Goal: Task Accomplishment & Management: Complete application form

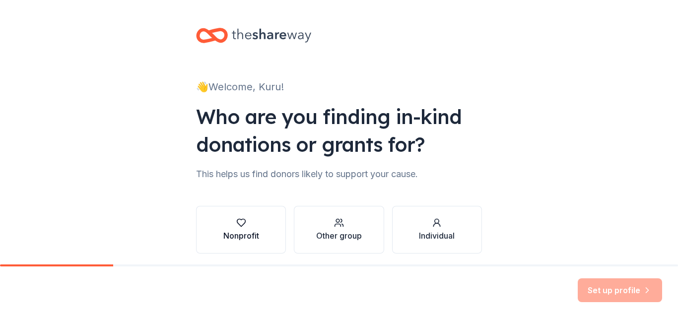
click at [246, 226] on div "button" at bounding box center [241, 223] width 36 height 10
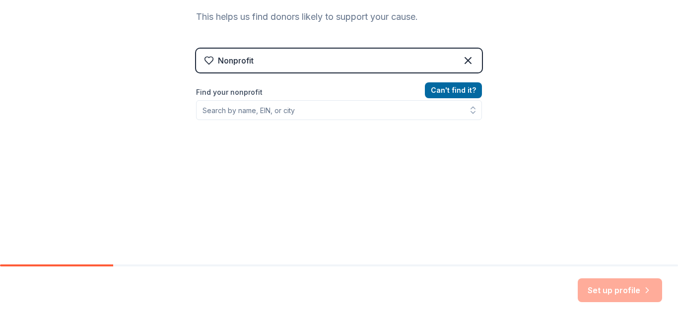
scroll to position [160, 0]
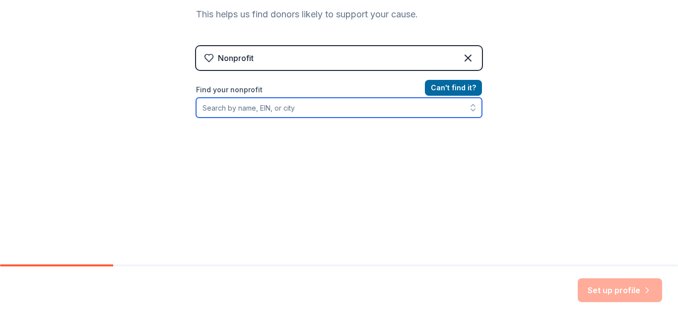
click at [317, 108] on input "Find your nonprofit" at bounding box center [339, 108] width 286 height 20
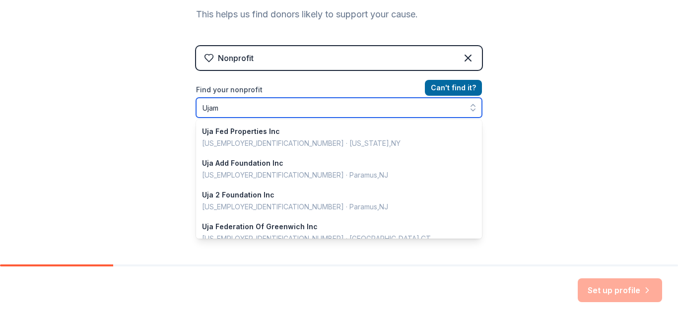
type input "Ujama"
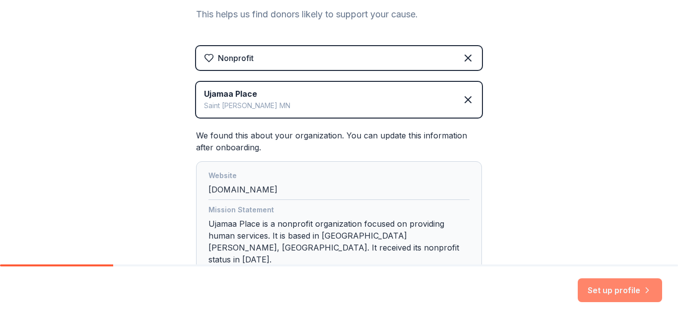
click at [620, 286] on button "Set up profile" at bounding box center [619, 290] width 84 height 24
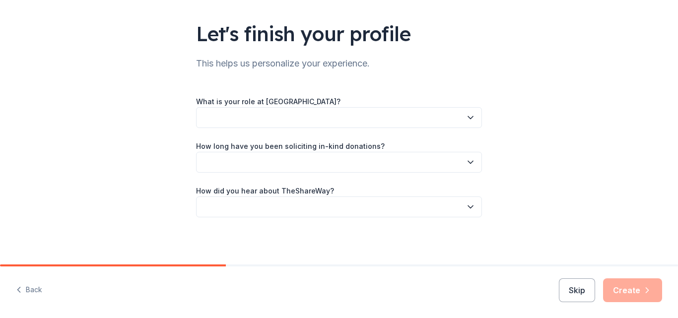
scroll to position [60, 0]
click at [378, 101] on div "What is your role at Ujamaa Place?" at bounding box center [339, 111] width 286 height 33
click at [465, 120] on icon "button" at bounding box center [470, 117] width 10 height 10
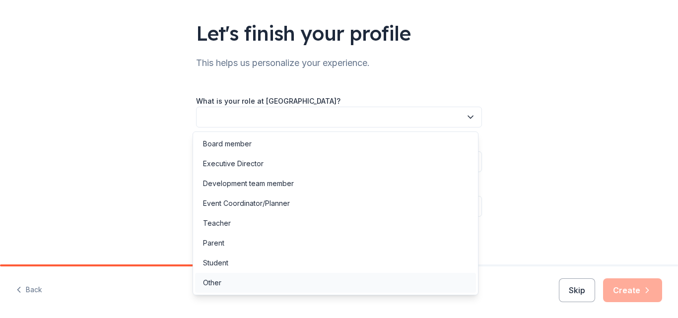
click at [394, 287] on div "Other" at bounding box center [335, 283] width 281 height 20
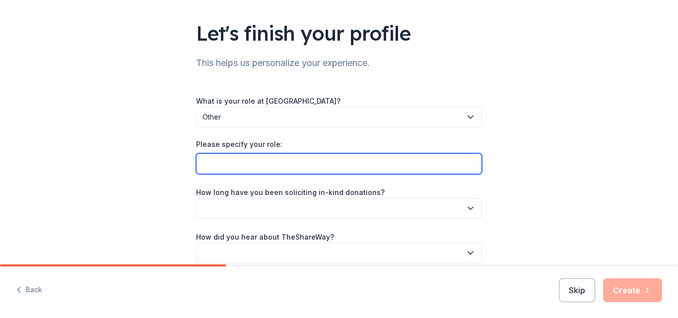
click at [439, 166] on input "Please specify your role:" at bounding box center [339, 163] width 286 height 21
type input "Intern"
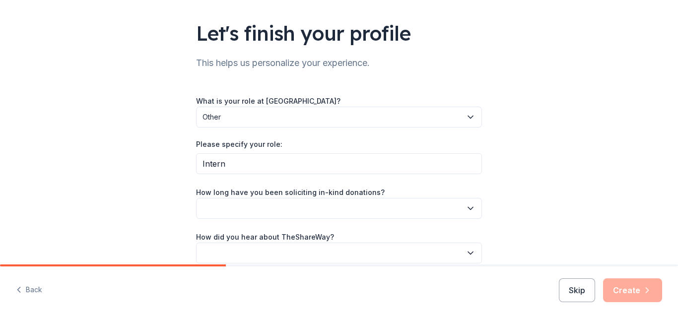
click at [470, 206] on icon "button" at bounding box center [470, 208] width 10 height 10
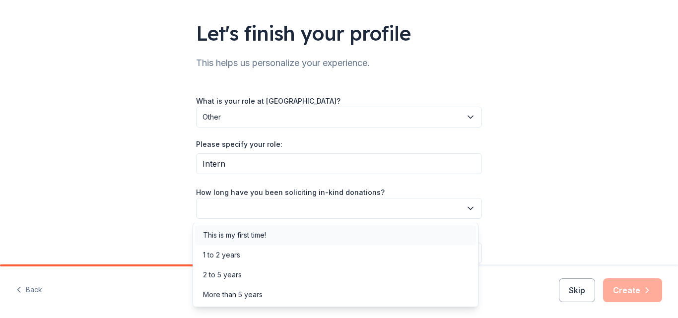
click at [229, 235] on div "This is my first time!" at bounding box center [234, 235] width 63 height 12
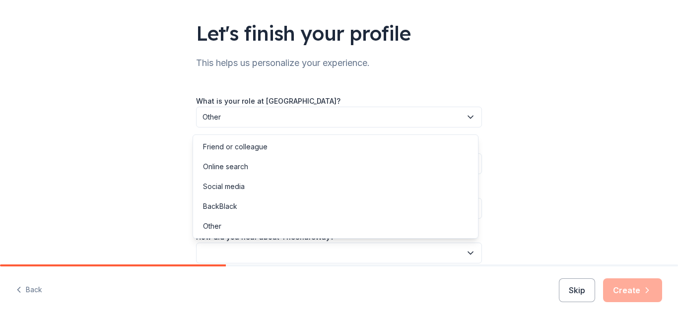
click at [468, 253] on icon "button" at bounding box center [470, 253] width 10 height 10
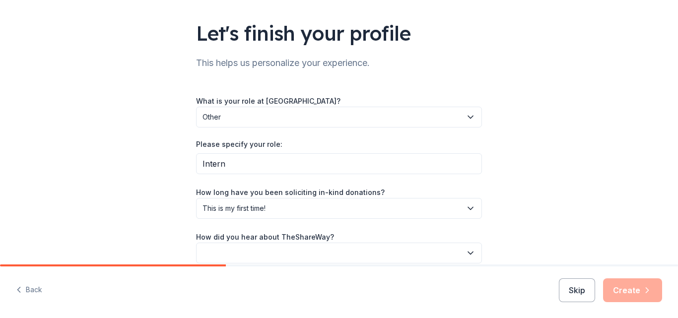
click at [465, 256] on icon "button" at bounding box center [470, 253] width 10 height 10
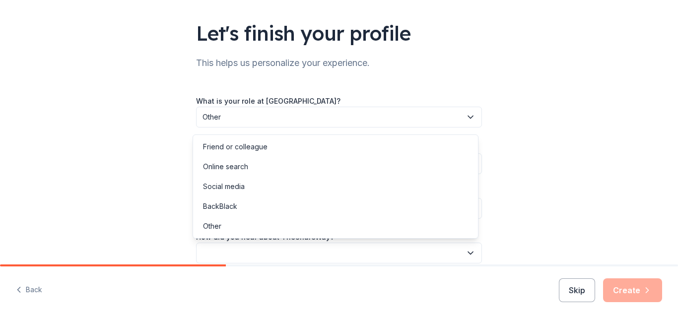
click at [465, 256] on icon "button" at bounding box center [470, 253] width 10 height 10
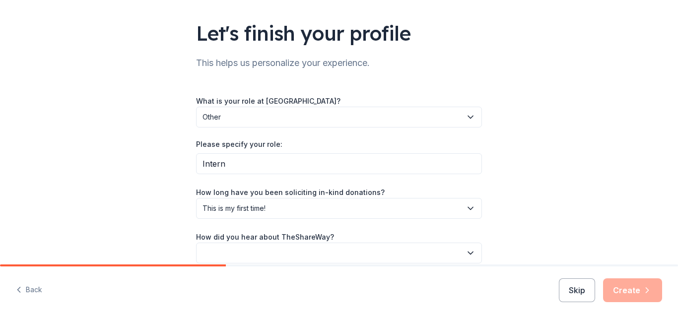
click at [465, 256] on icon "button" at bounding box center [470, 253] width 10 height 10
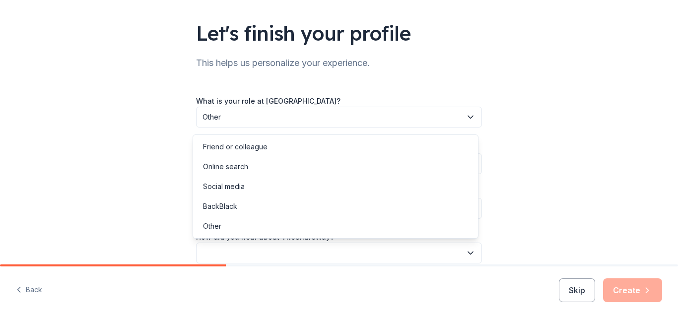
click at [465, 256] on icon "button" at bounding box center [470, 253] width 10 height 10
click at [232, 166] on div "Online search" at bounding box center [225, 167] width 45 height 12
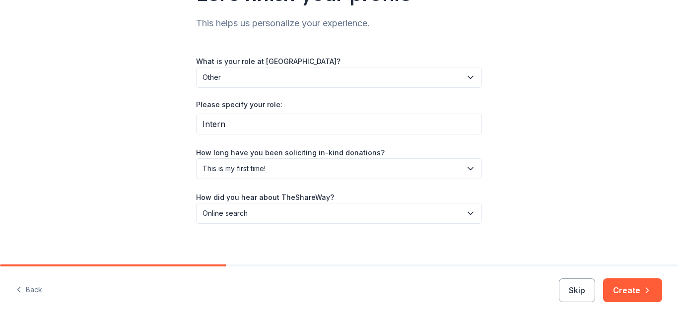
scroll to position [102, 0]
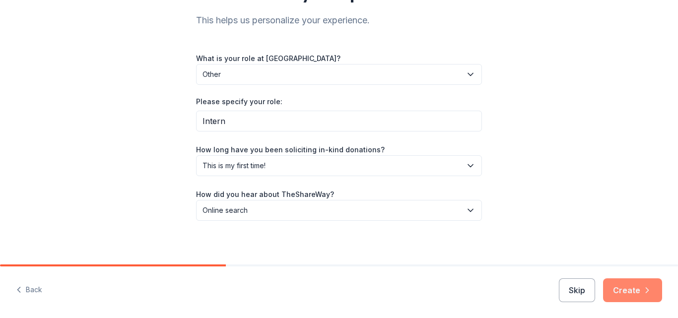
click at [633, 298] on button "Create" at bounding box center [632, 290] width 59 height 24
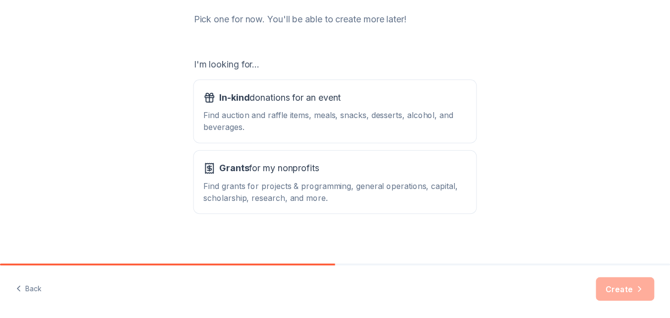
scroll to position [131, 0]
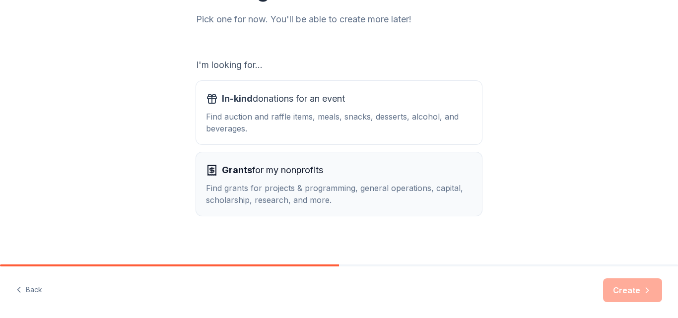
click at [233, 178] on div "Grants for my nonprofits Find grants for projects & programming, general operat…" at bounding box center [339, 184] width 266 height 44
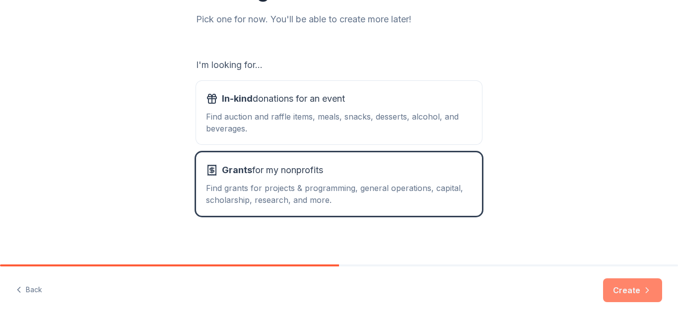
click at [629, 286] on button "Create" at bounding box center [632, 290] width 59 height 24
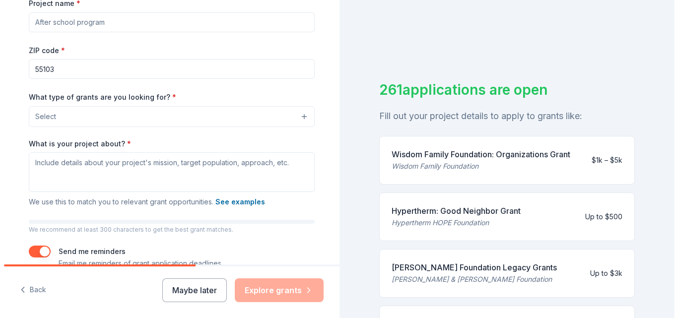
scroll to position [159, 0]
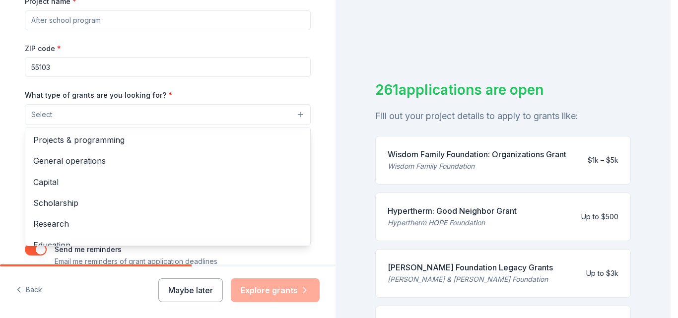
click at [297, 116] on button "Select" at bounding box center [168, 114] width 286 height 21
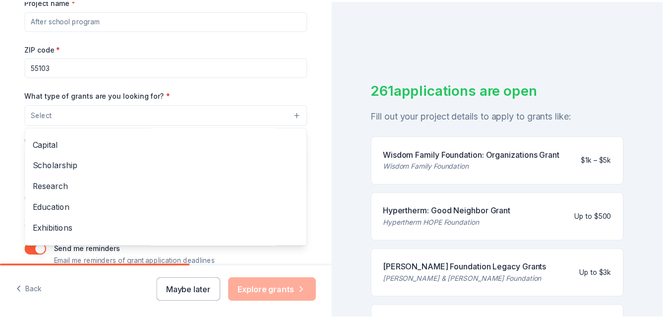
scroll to position [0, 0]
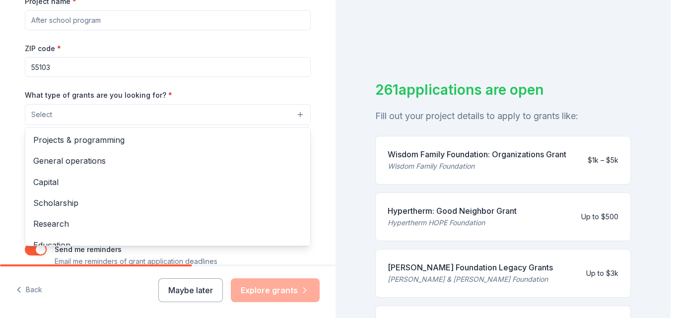
click at [317, 164] on div "Tell us about your project. We'll find grants you can apply for. Project name *…" at bounding box center [167, 78] width 317 height 474
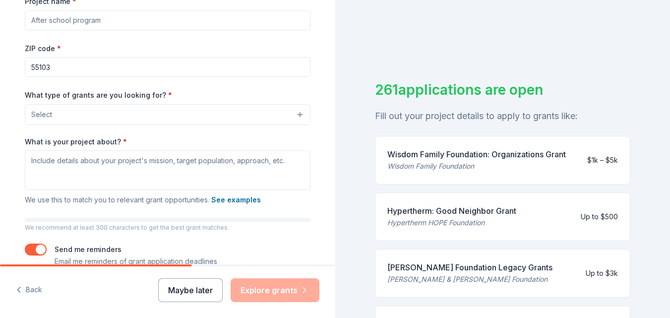
click at [198, 285] on button "Maybe later" at bounding box center [190, 290] width 64 height 24
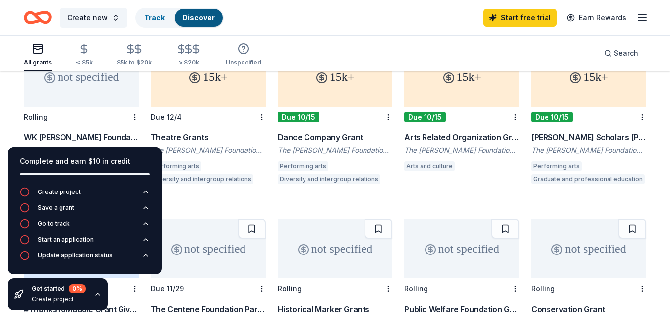
scroll to position [151, 0]
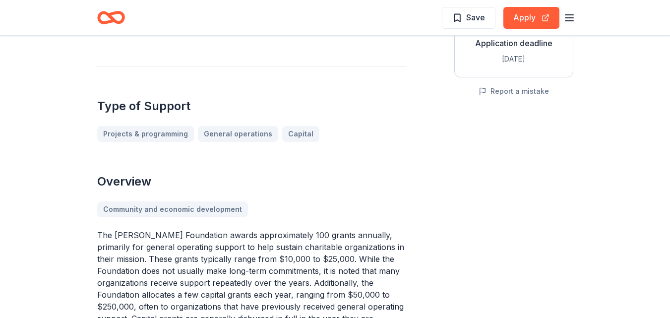
scroll to position [218, 0]
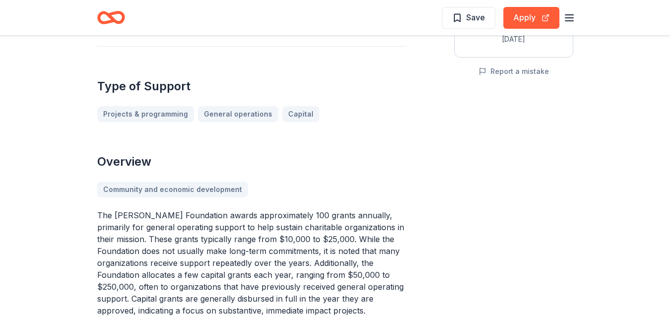
drag, startPoint x: 245, startPoint y: 78, endPoint x: 240, endPoint y: 72, distance: 8.1
click at [240, 106] on div "Projects & programming General operations Capital" at bounding box center [252, 114] width 310 height 16
click at [383, 161] on div "Overview Community and economic development The Hardenbergh Foundation awards a…" at bounding box center [252, 235] width 310 height 163
drag, startPoint x: 91, startPoint y: 170, endPoint x: 106, endPoint y: 183, distance: 19.7
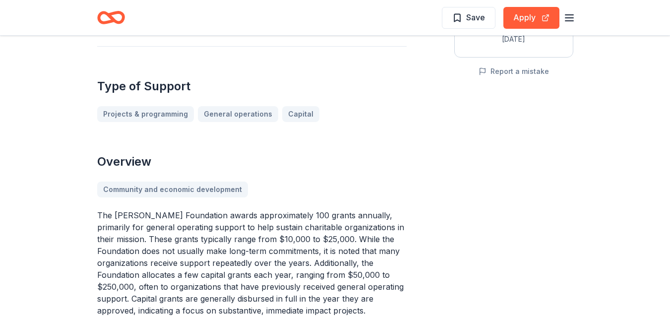
drag, startPoint x: 98, startPoint y: 174, endPoint x: 113, endPoint y: 191, distance: 23.2
click at [114, 209] on p "The [PERSON_NAME] Foundation awards approximately 100 grants annually, primaril…" at bounding box center [252, 262] width 310 height 107
drag, startPoint x: 99, startPoint y: 173, endPoint x: 112, endPoint y: 184, distance: 17.3
click at [112, 209] on p "The [PERSON_NAME] Foundation awards approximately 100 grants annually, primaril…" at bounding box center [252, 262] width 310 height 107
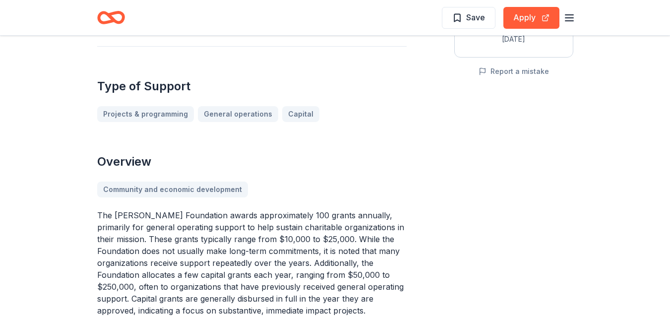
click at [143, 209] on p "The [PERSON_NAME] Foundation awards approximately 100 grants annually, primaril…" at bounding box center [252, 262] width 310 height 107
drag, startPoint x: 193, startPoint y: 148, endPoint x: 199, endPoint y: 173, distance: 25.4
click at [202, 181] on div "Overview Community and economic development The Hardenbergh Foundation awards a…" at bounding box center [252, 235] width 310 height 163
drag, startPoint x: 199, startPoint y: 173, endPoint x: 55, endPoint y: 115, distance: 155.3
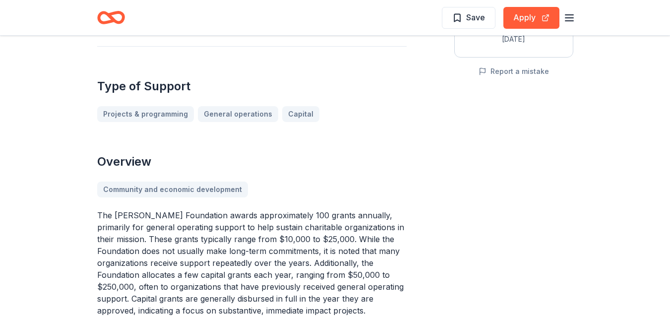
click at [149, 209] on p "The [PERSON_NAME] Foundation awards approximately 100 grants annually, primaril…" at bounding box center [252, 262] width 310 height 107
drag, startPoint x: 149, startPoint y: 193, endPoint x: 182, endPoint y: 246, distance: 61.5
click at [182, 246] on p "The [PERSON_NAME] Foundation awards approximately 100 grants annually, primaril…" at bounding box center [252, 262] width 310 height 107
drag, startPoint x: 182, startPoint y: 244, endPoint x: 75, endPoint y: 229, distance: 107.3
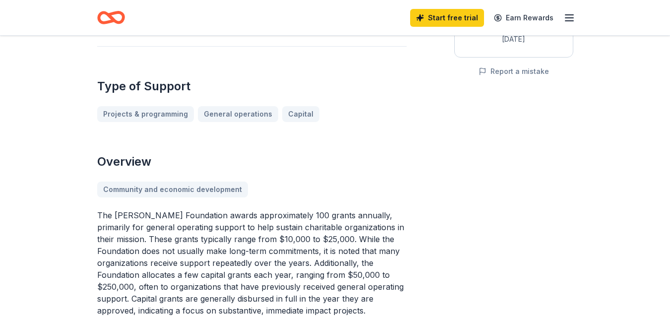
scroll to position [218, 0]
drag, startPoint x: 145, startPoint y: 151, endPoint x: 73, endPoint y: 160, distance: 72.5
drag, startPoint x: 278, startPoint y: 74, endPoint x: 300, endPoint y: 75, distance: 21.4
click at [300, 106] on div "Projects & programming General operations Capital" at bounding box center [252, 114] width 310 height 16
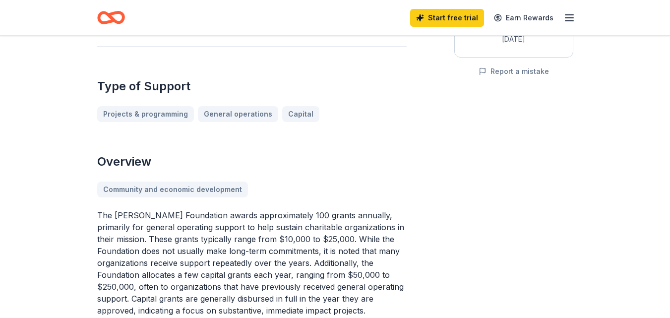
drag, startPoint x: 377, startPoint y: 186, endPoint x: 340, endPoint y: 237, distance: 62.5
click at [340, 237] on p "The [PERSON_NAME] Foundation awards approximately 100 grants annually, primaril…" at bounding box center [252, 262] width 310 height 107
drag, startPoint x: 358, startPoint y: 255, endPoint x: 291, endPoint y: 256, distance: 67.0
click at [285, 259] on p "The [PERSON_NAME] Foundation awards approximately 100 grants annually, primaril…" at bounding box center [252, 262] width 310 height 107
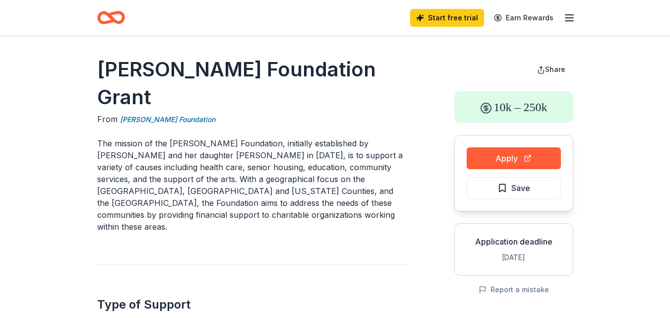
drag, startPoint x: 230, startPoint y: 171, endPoint x: 320, endPoint y: 161, distance: 90.4
click at [318, 161] on p "The mission of the [PERSON_NAME] Foundation, initially established by [PERSON_N…" at bounding box center [252, 184] width 310 height 95
click at [323, 164] on p "The mission of the [PERSON_NAME] Foundation, initially established by [PERSON_N…" at bounding box center [252, 184] width 310 height 95
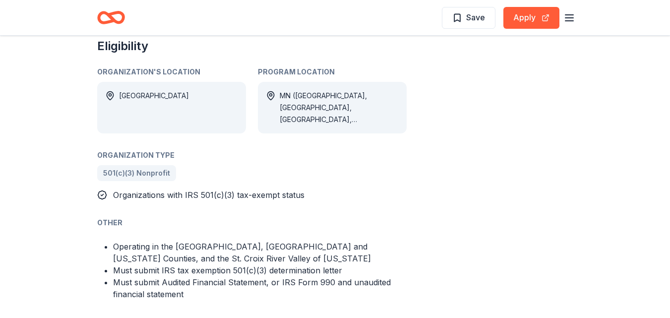
scroll to position [488, 0]
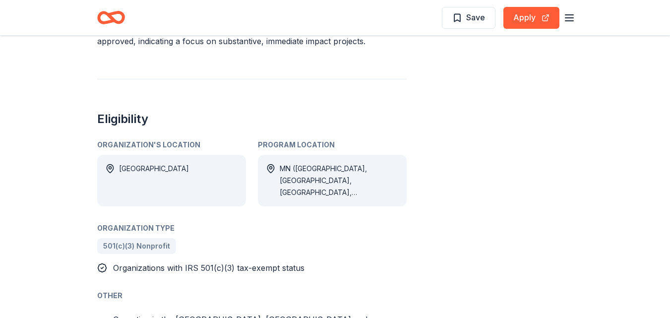
drag, startPoint x: 114, startPoint y: 226, endPoint x: 166, endPoint y: 225, distance: 52.1
click at [182, 263] on span "Organizations with IRS 501(c)(3) tax-exempt status" at bounding box center [208, 268] width 191 height 10
drag, startPoint x: 124, startPoint y: 225, endPoint x: 163, endPoint y: 225, distance: 39.7
click at [163, 263] on span "Organizations with IRS 501(c)(3) tax-exempt status" at bounding box center [208, 268] width 191 height 10
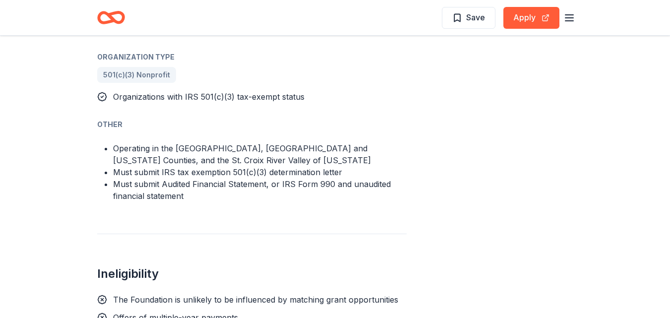
scroll to position [646, 0]
